Goal: Check status: Check status

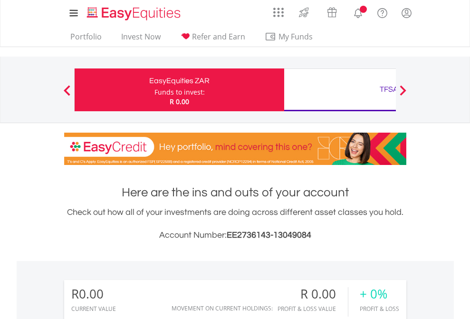
scroll to position [91, 149]
click at [155, 90] on div "Funds to invest:" at bounding box center [180, 92] width 50 height 10
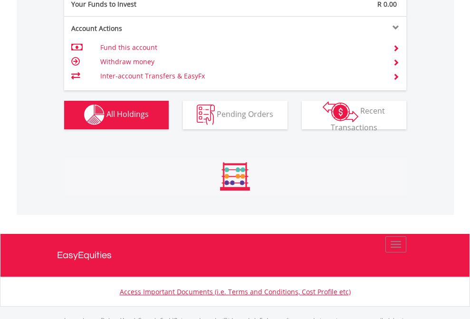
scroll to position [941, 0]
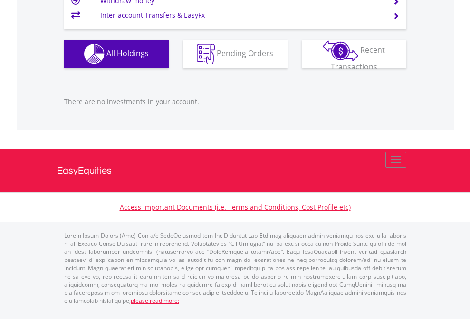
scroll to position [941, 0]
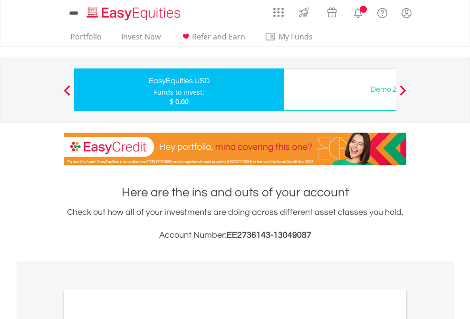
scroll to position [571, 0]
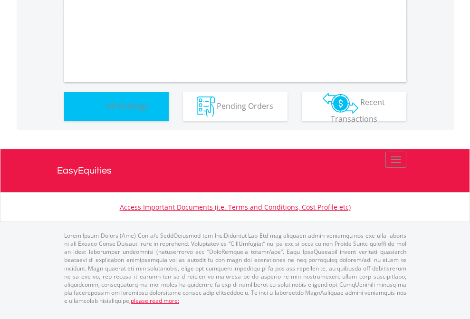
click at [106, 111] on span "All Holdings" at bounding box center [127, 105] width 42 height 10
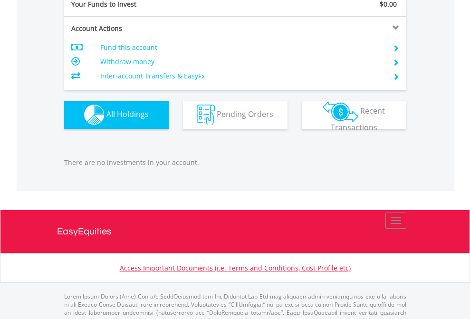
scroll to position [941, 0]
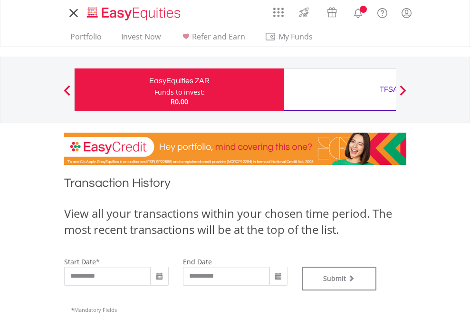
type input "**********"
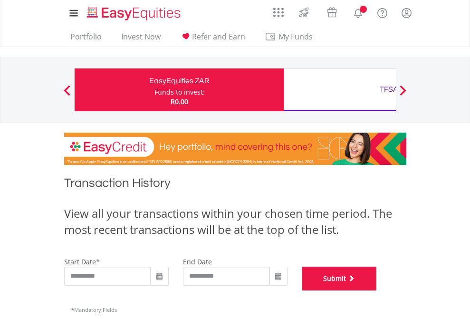
click at [377, 290] on button "Submit" at bounding box center [339, 279] width 75 height 24
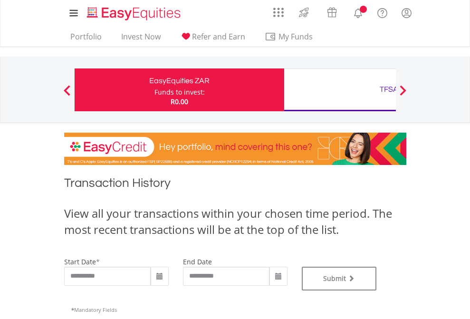
click at [340, 90] on div "TFSA" at bounding box center [389, 89] width 198 height 13
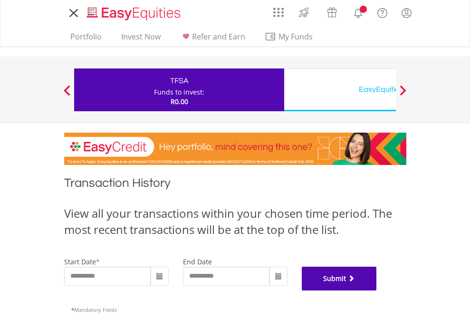
click at [377, 290] on button "Submit" at bounding box center [339, 279] width 75 height 24
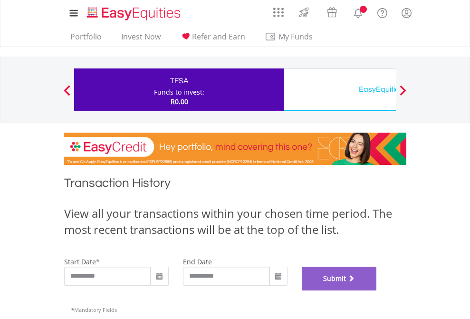
scroll to position [386, 0]
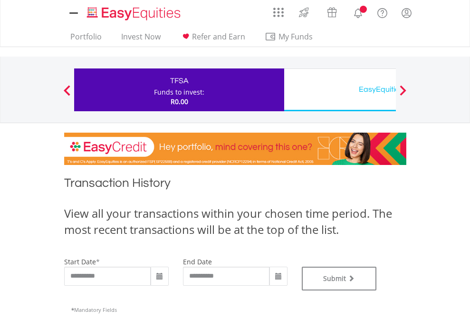
click at [340, 90] on div "EasyEquities USD" at bounding box center [389, 89] width 198 height 13
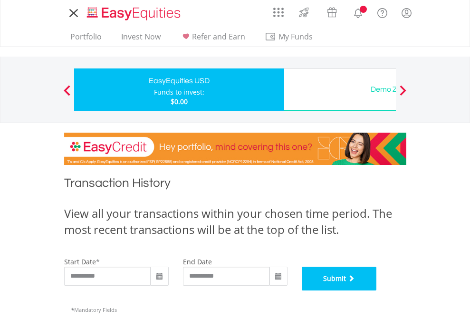
click at [377, 290] on button "Submit" at bounding box center [339, 279] width 75 height 24
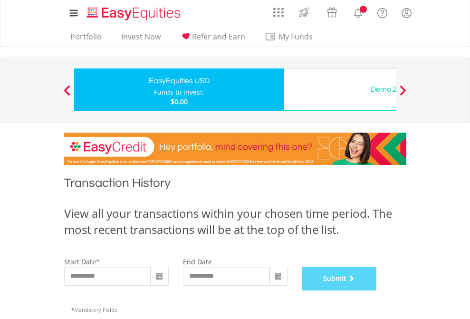
scroll to position [386, 0]
